Goal: Task Accomplishment & Management: Use online tool/utility

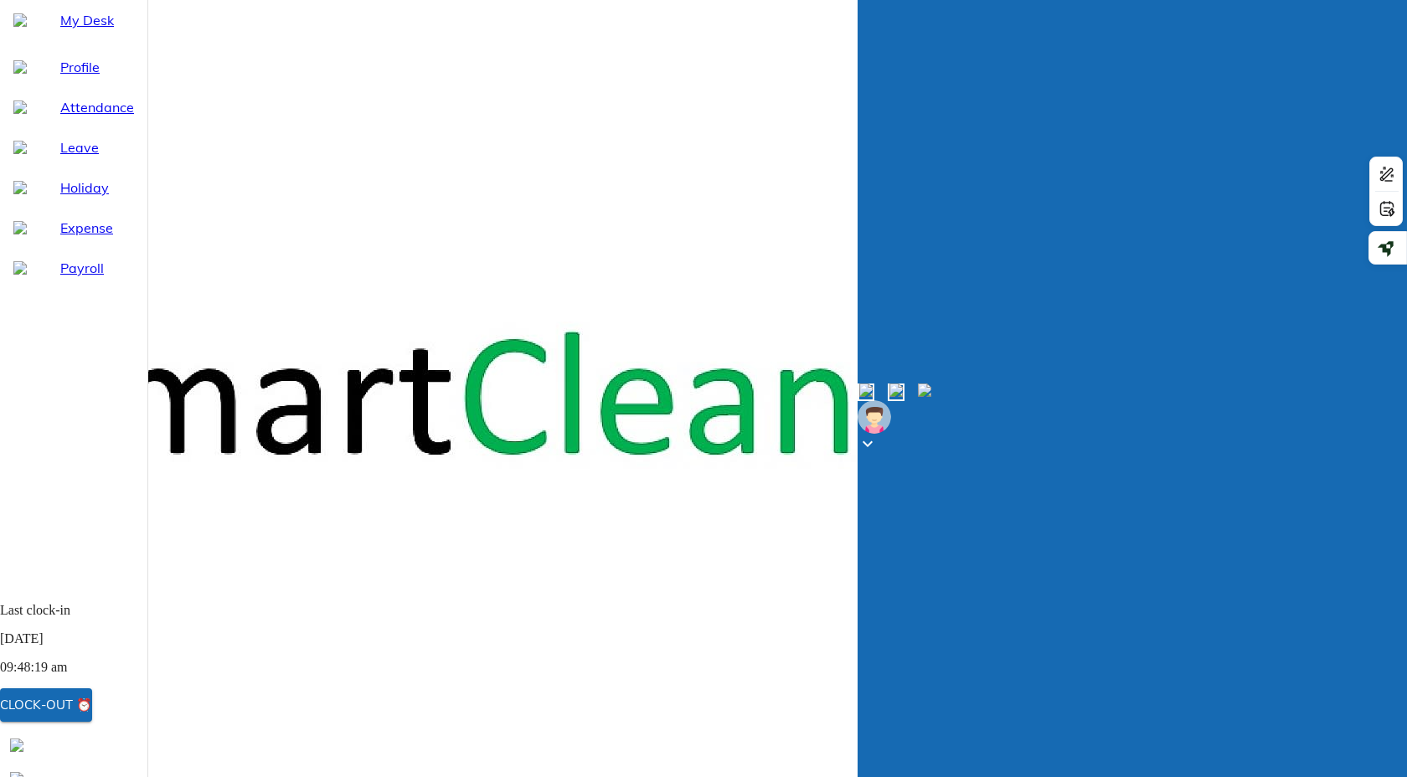
click at [52, 87] on div "Profile" at bounding box center [73, 67] width 147 height 40
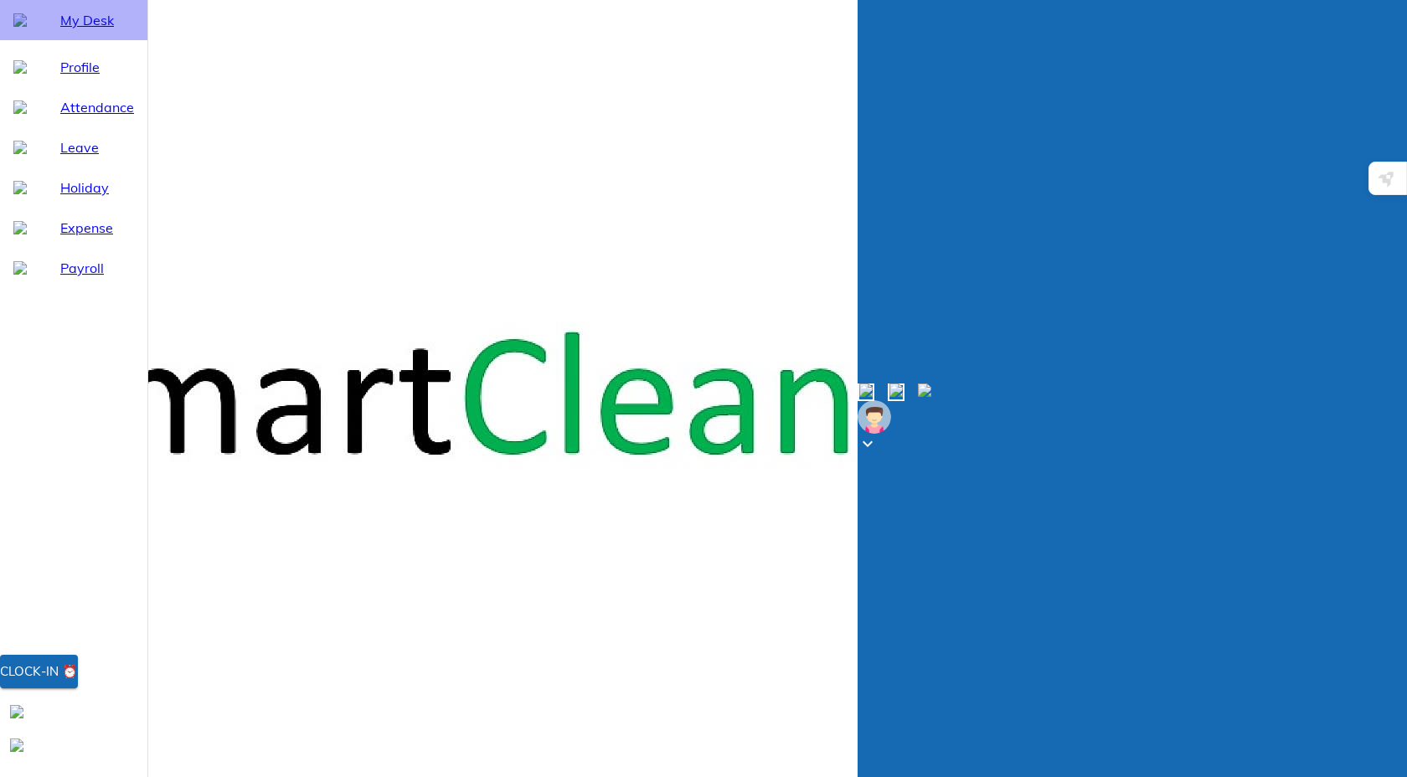
click at [64, 30] on span "My Desk" at bounding box center [97, 20] width 74 height 20
click at [78, 683] on div "Clock-in ⏰" at bounding box center [39, 672] width 78 height 22
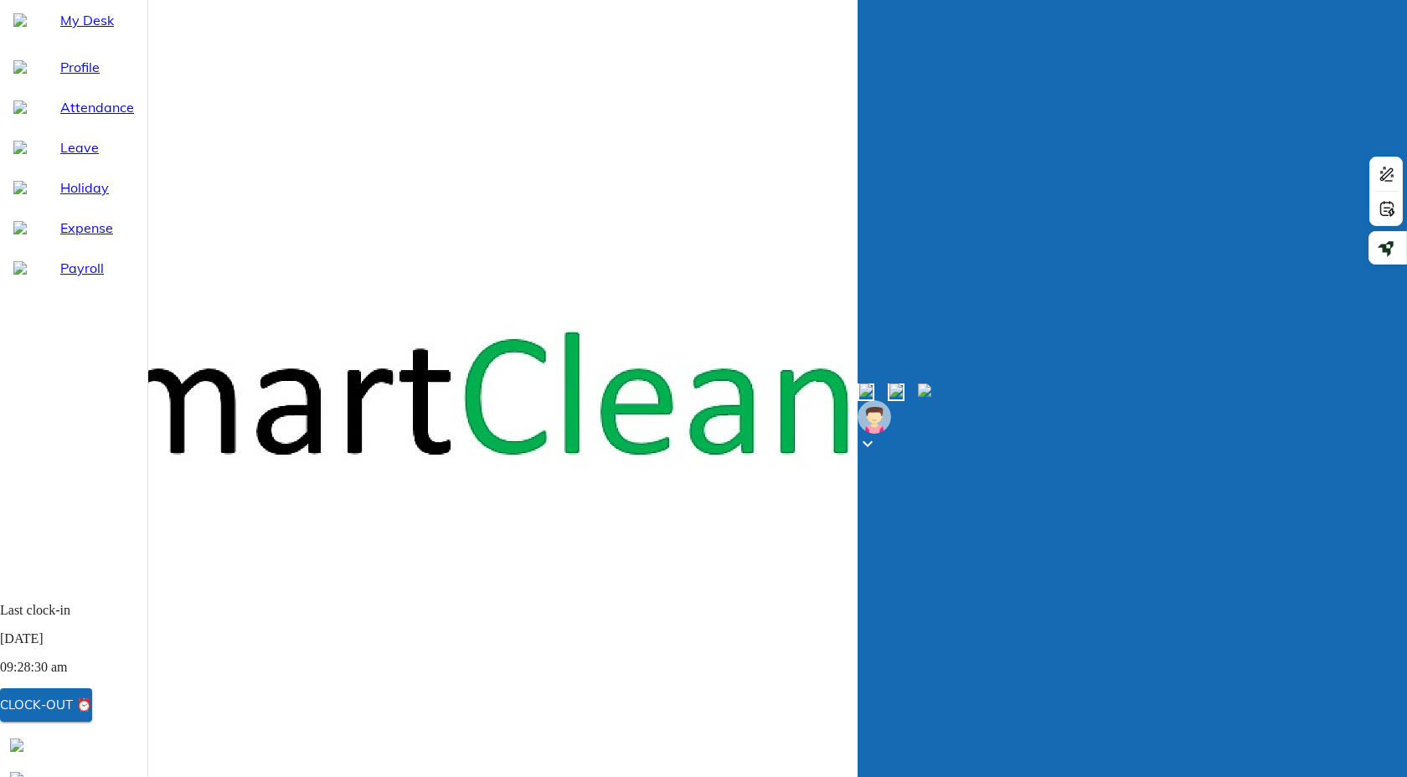
click at [61, 77] on span "Profile" at bounding box center [97, 67] width 74 height 20
click at [61, 30] on span "My Desk" at bounding box center [97, 20] width 74 height 20
